Goal: Download file/media

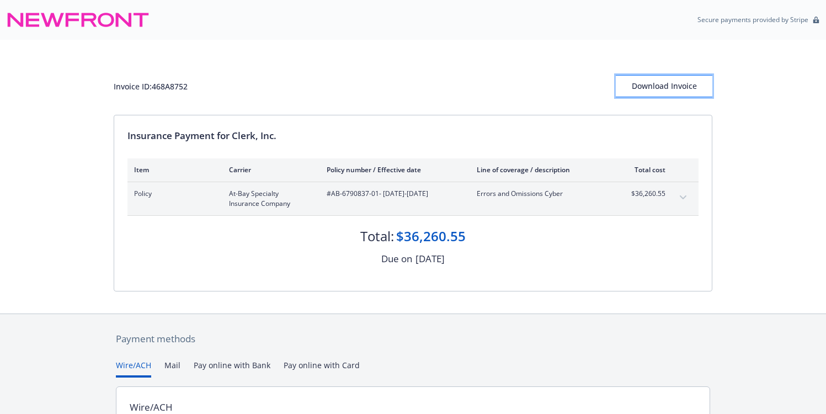
click at [668, 83] on div "Download Invoice" at bounding box center [664, 86] width 97 height 21
